Goal: Task Accomplishment & Management: Use online tool/utility

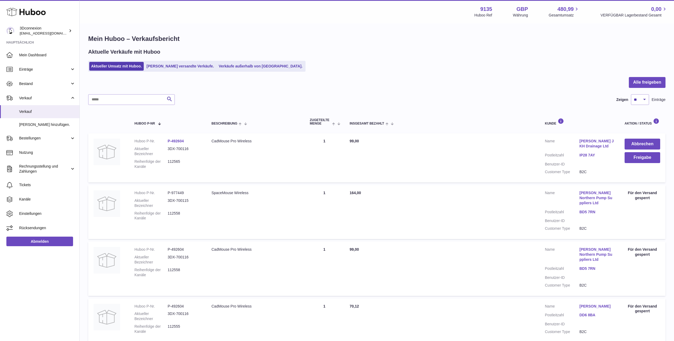
click at [332, 83] on div at bounding box center [377, 85] width 578 height 17
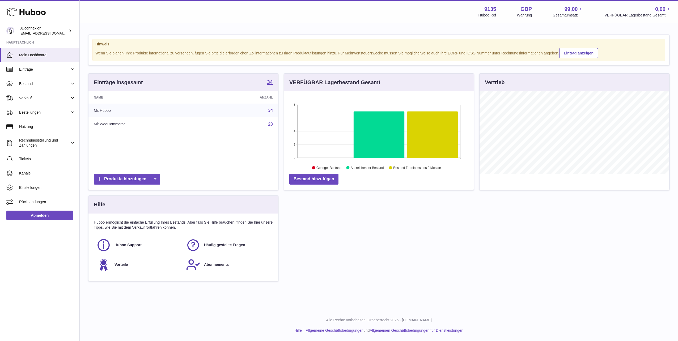
scroll to position [83, 190]
click at [31, 100] on span "Verkauf" at bounding box center [44, 98] width 51 height 5
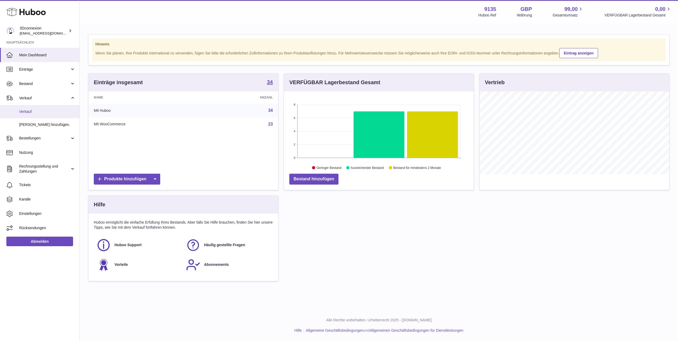
click at [38, 111] on span "Verkauf" at bounding box center [47, 111] width 56 height 5
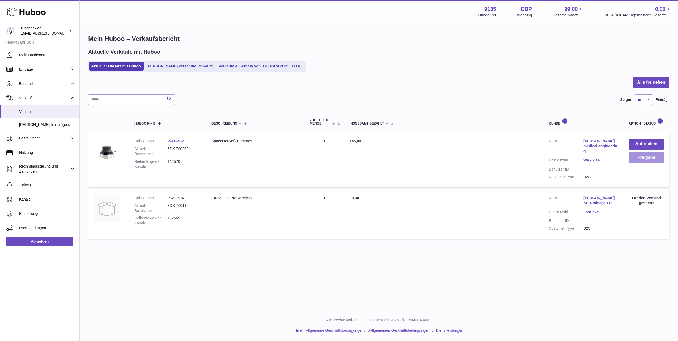
click at [653, 157] on button "Freigabe" at bounding box center [647, 157] width 36 height 11
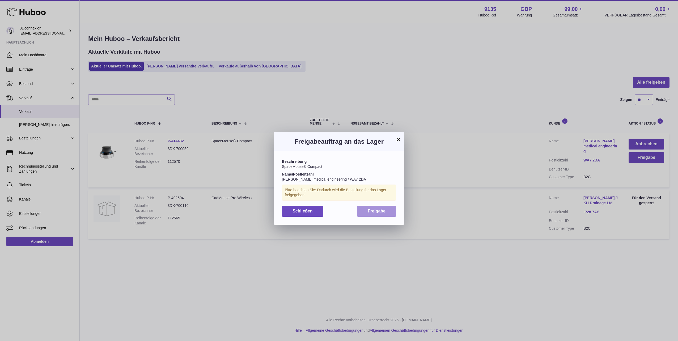
click at [369, 209] on button "Freigabe" at bounding box center [376, 211] width 39 height 11
